Goal: Task Accomplishment & Management: Use online tool/utility

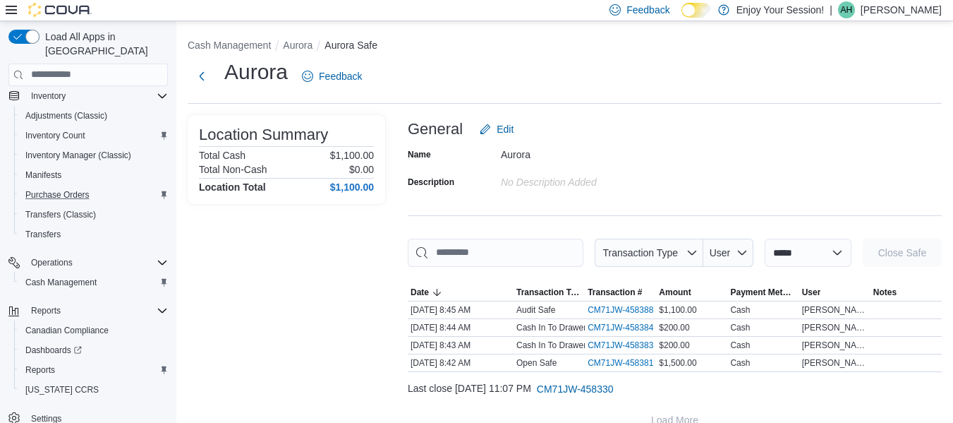
scroll to position [262, 0]
click at [38, 364] on span "Reports" at bounding box center [40, 369] width 30 height 11
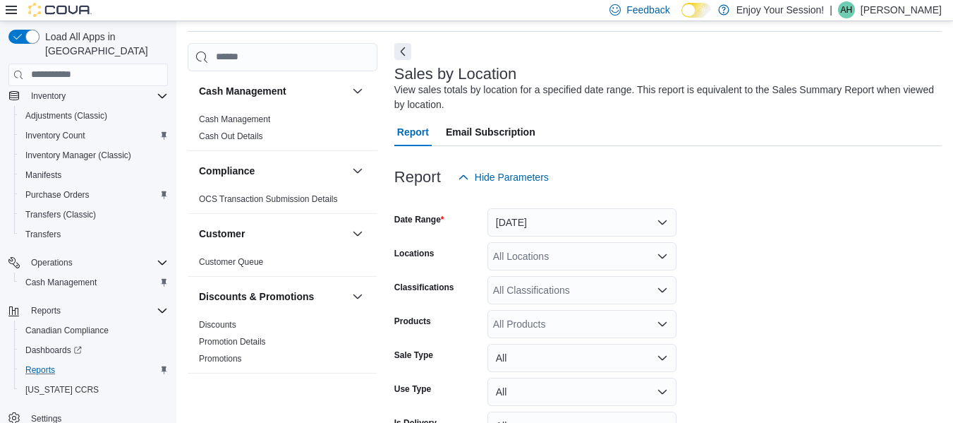
scroll to position [47, 0]
click at [546, 217] on button "[DATE]" at bounding box center [582, 221] width 189 height 28
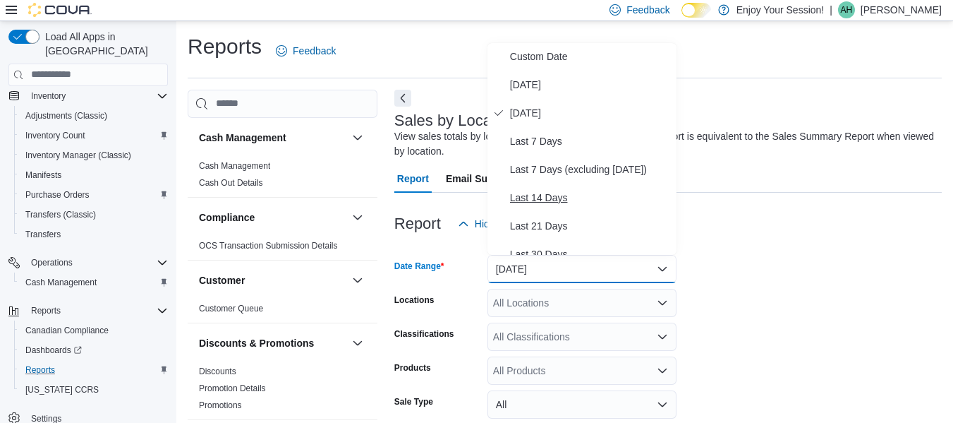
scroll to position [1, 0]
click at [799, 326] on form "Date Range [DATE] Locations All Locations Classifications All Classifications P…" at bounding box center [669, 382] width 548 height 288
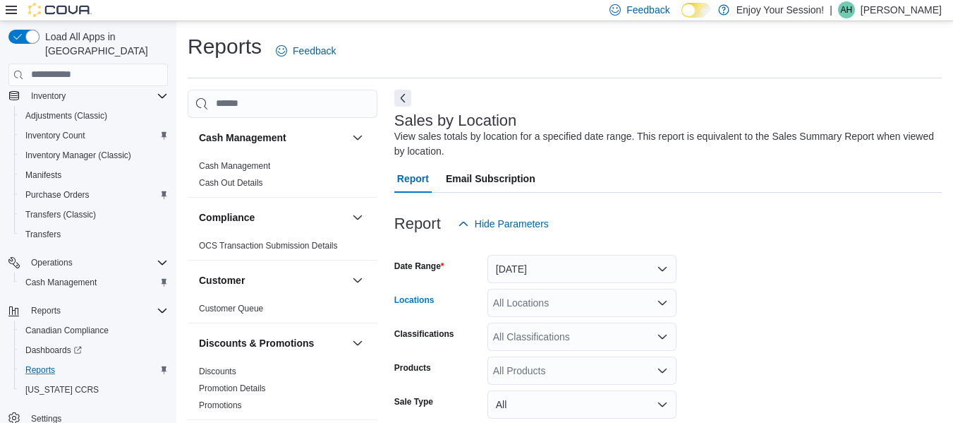
click at [594, 301] on div "All Locations" at bounding box center [582, 303] width 189 height 28
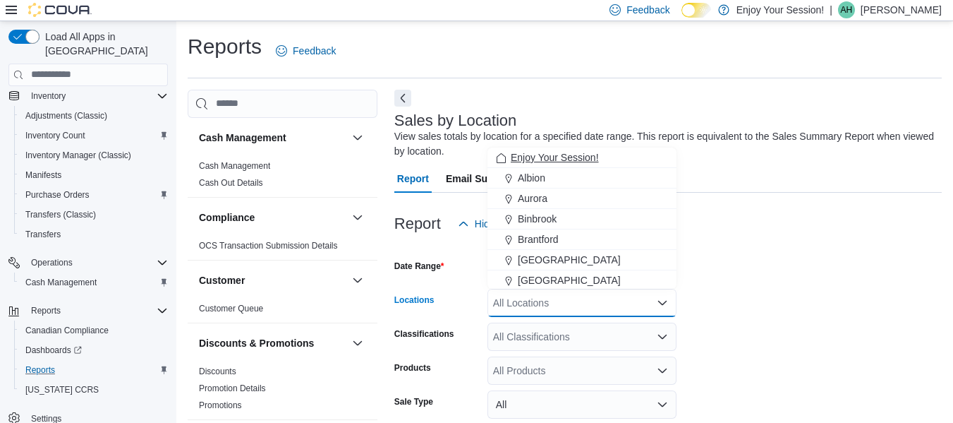
click at [549, 152] on span "Enjoy Your Session!" at bounding box center [555, 157] width 88 height 14
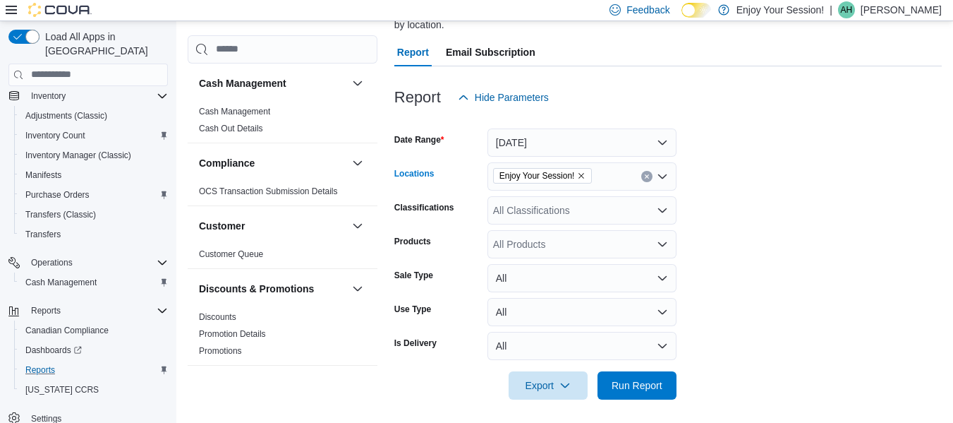
scroll to position [131, 0]
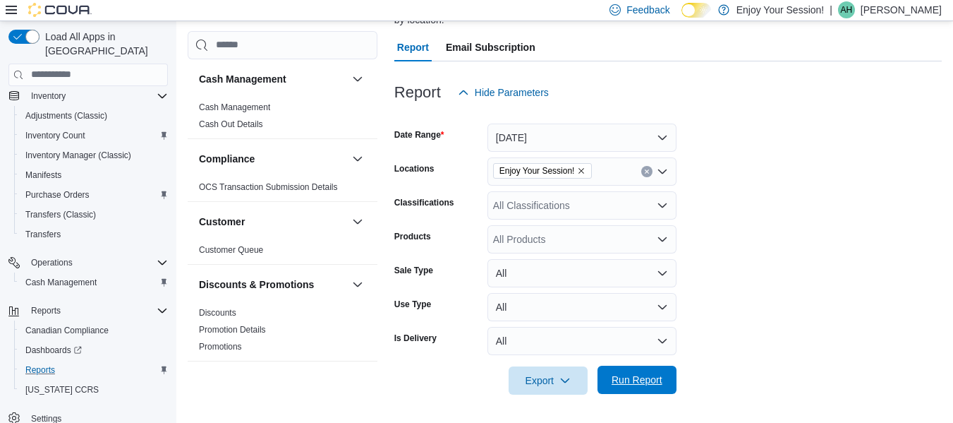
click at [632, 378] on span "Run Report" at bounding box center [637, 380] width 51 height 14
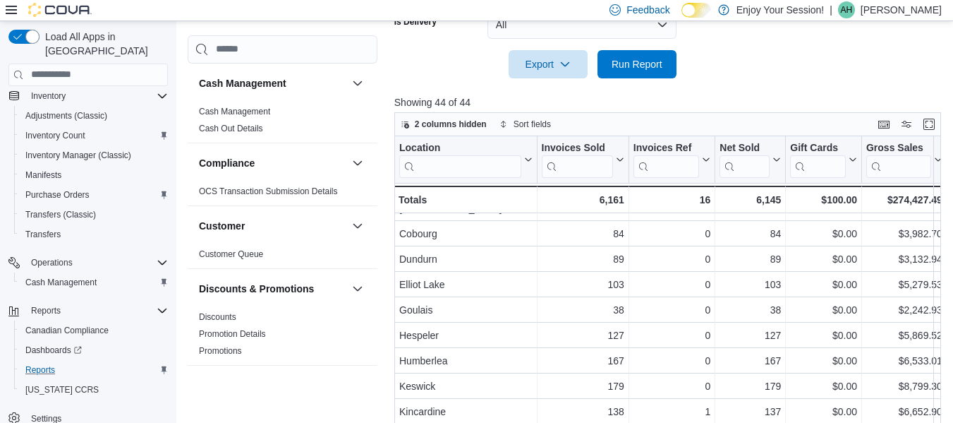
scroll to position [152, 0]
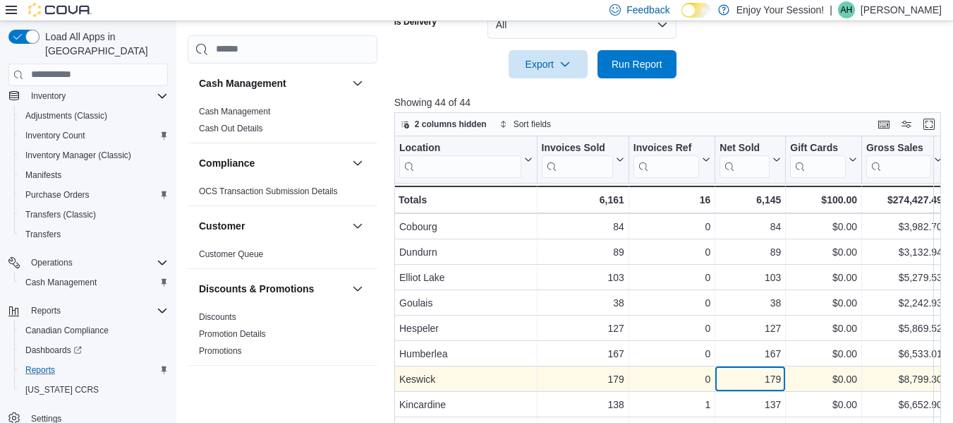
click at [766, 377] on div "179" at bounding box center [750, 379] width 61 height 17
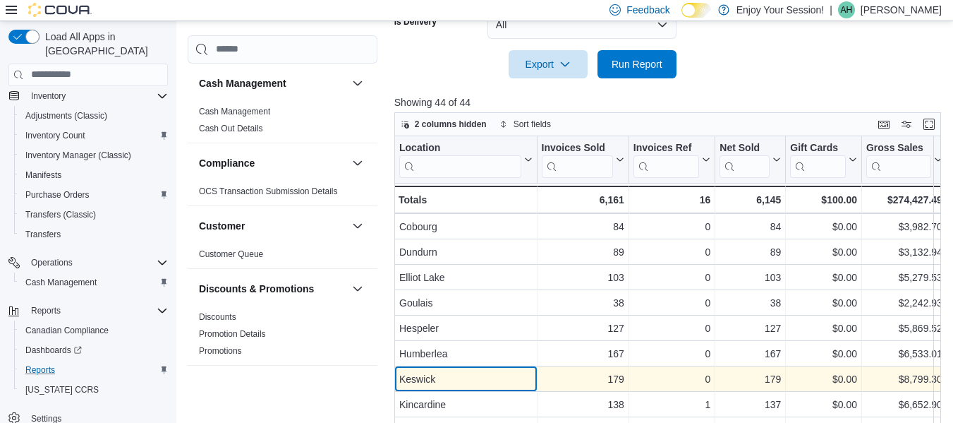
click at [529, 373] on div "Keswick" at bounding box center [465, 379] width 133 height 17
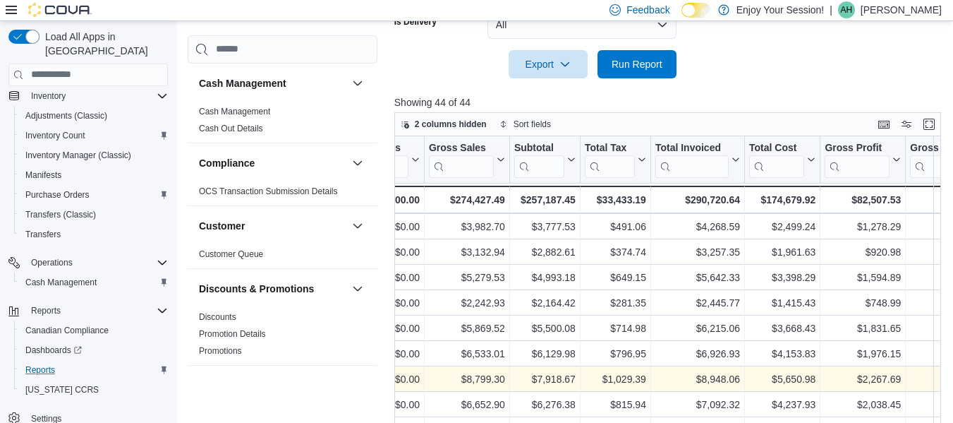
scroll to position [152, 440]
